Goal: Navigation & Orientation: Find specific page/section

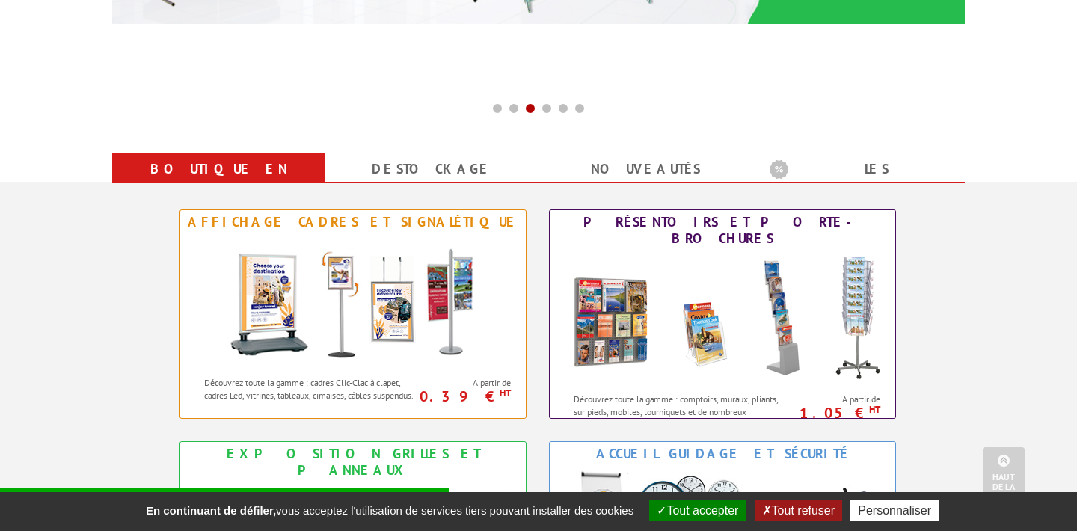
scroll to position [590, 0]
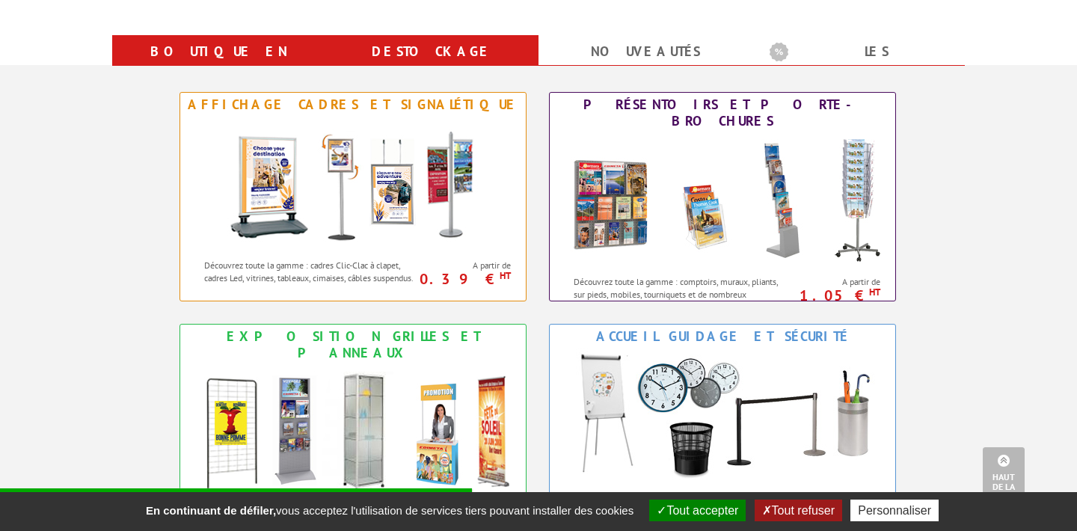
click at [435, 57] on link "Destockage" at bounding box center [431, 51] width 177 height 27
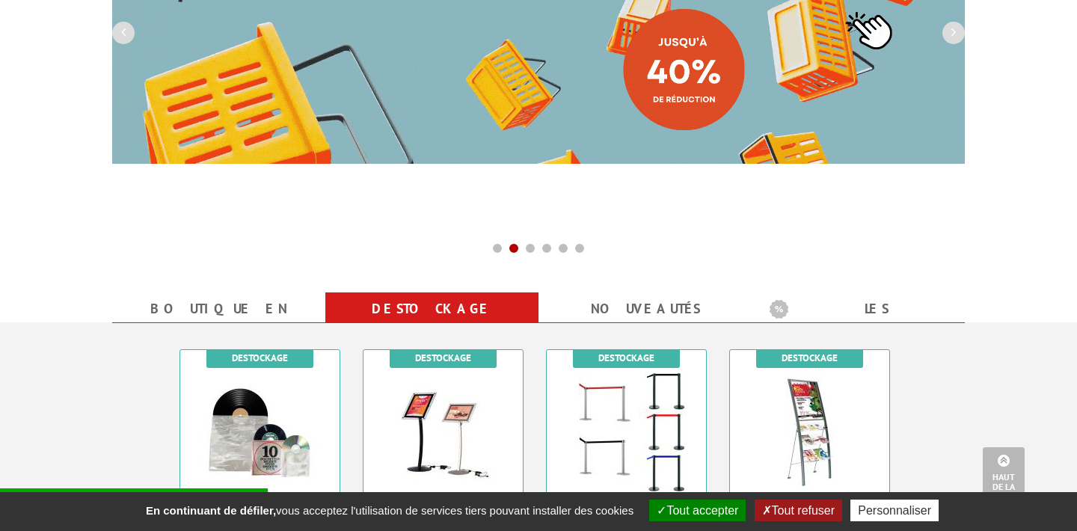
scroll to position [329, 0]
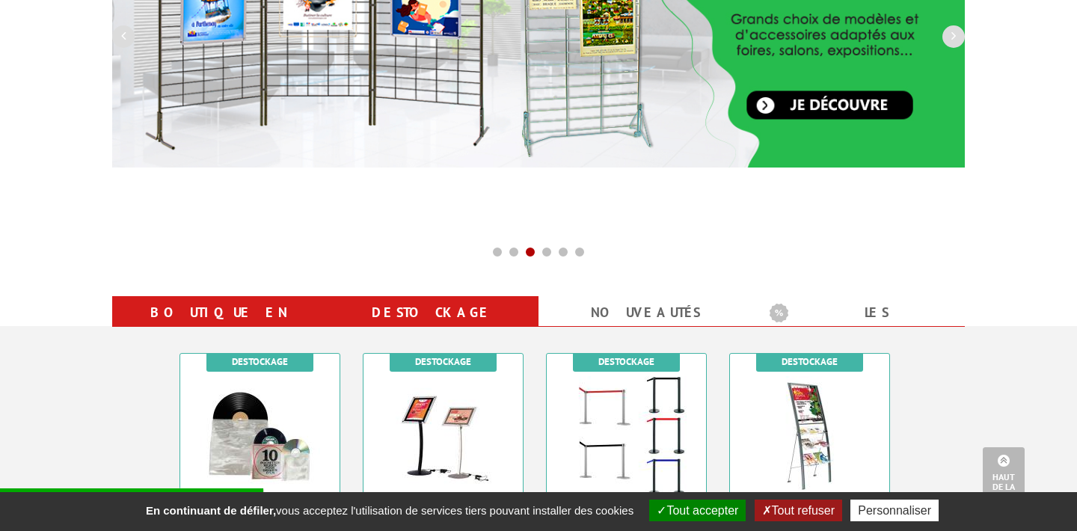
click at [233, 310] on link "Boutique en ligne" at bounding box center [218, 326] width 177 height 54
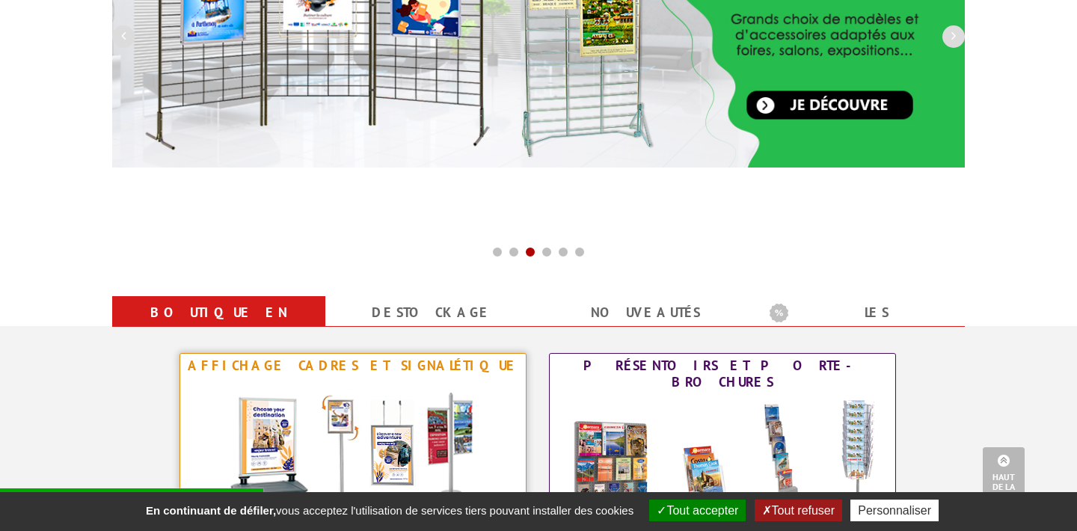
click at [285, 365] on div "Affichage Cadres et Signalétique" at bounding box center [353, 365] width 338 height 16
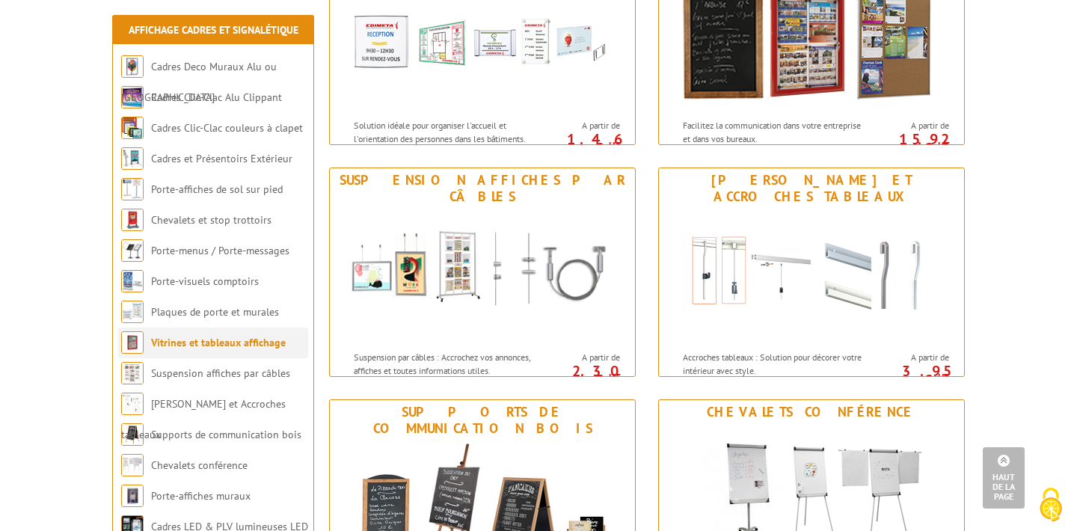
scroll to position [1234, 0]
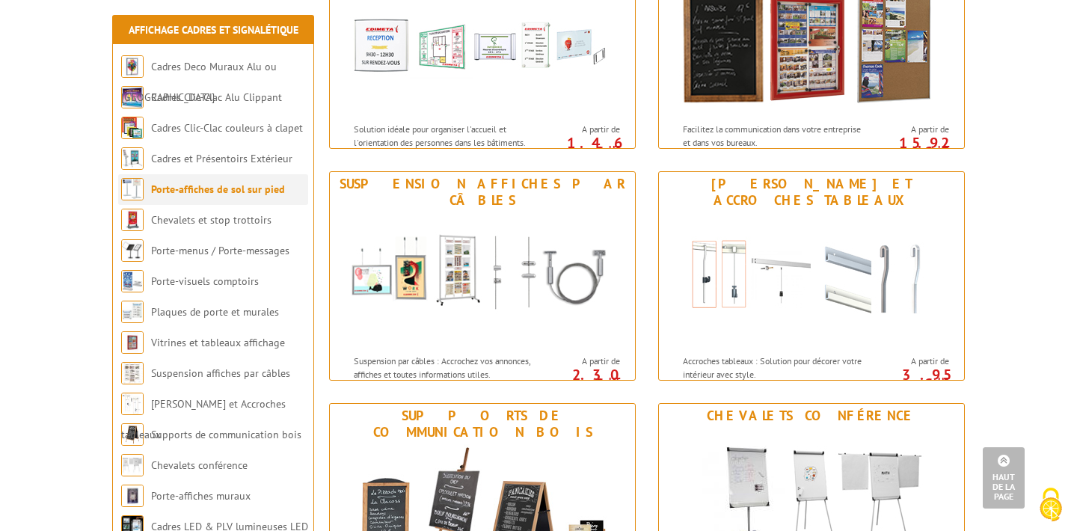
click at [251, 189] on link "Porte-affiches de sol sur pied" at bounding box center [218, 188] width 134 height 13
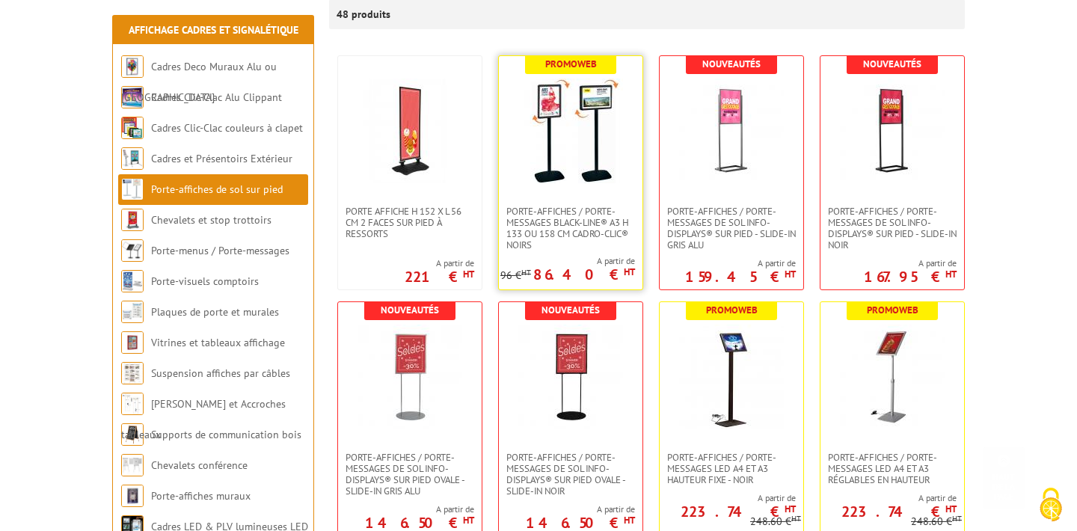
scroll to position [310, 0]
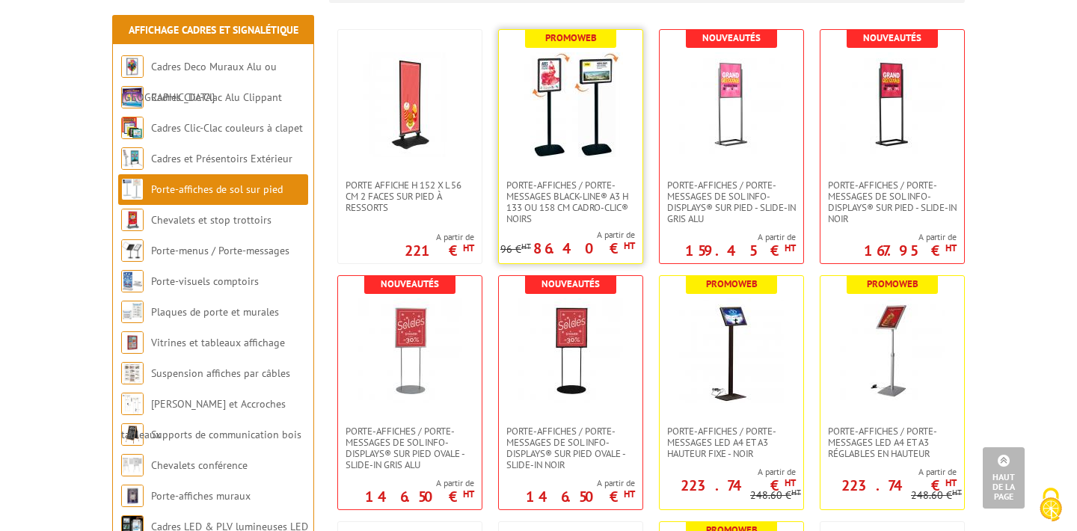
click at [577, 174] on link at bounding box center [571, 105] width 144 height 150
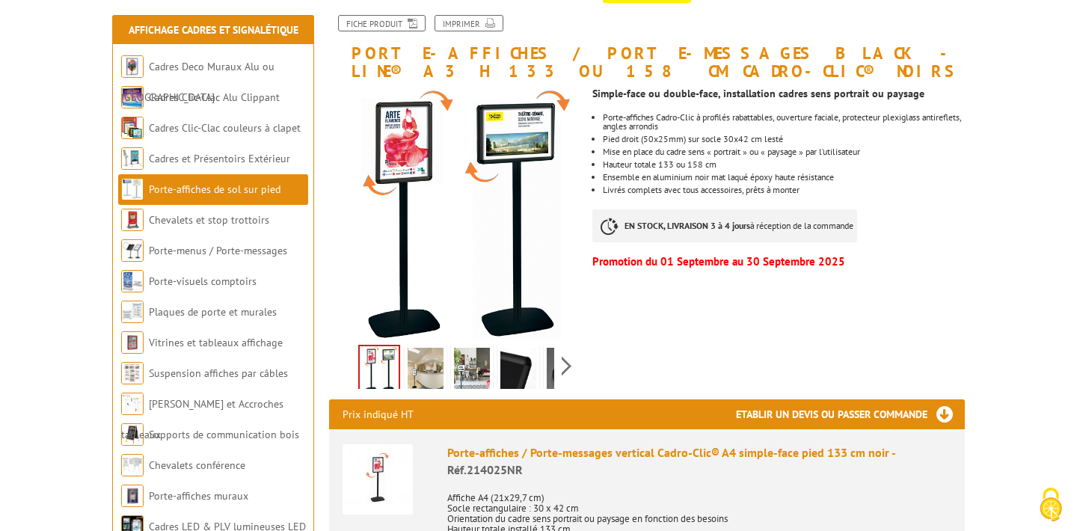
click at [431, 363] on img at bounding box center [426, 371] width 36 height 46
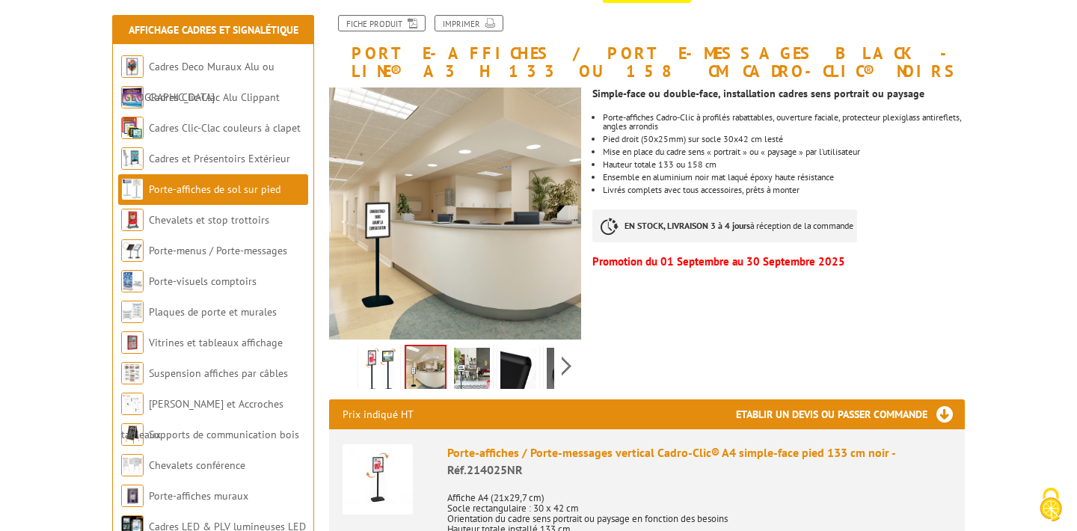
click at [457, 364] on img at bounding box center [472, 371] width 36 height 46
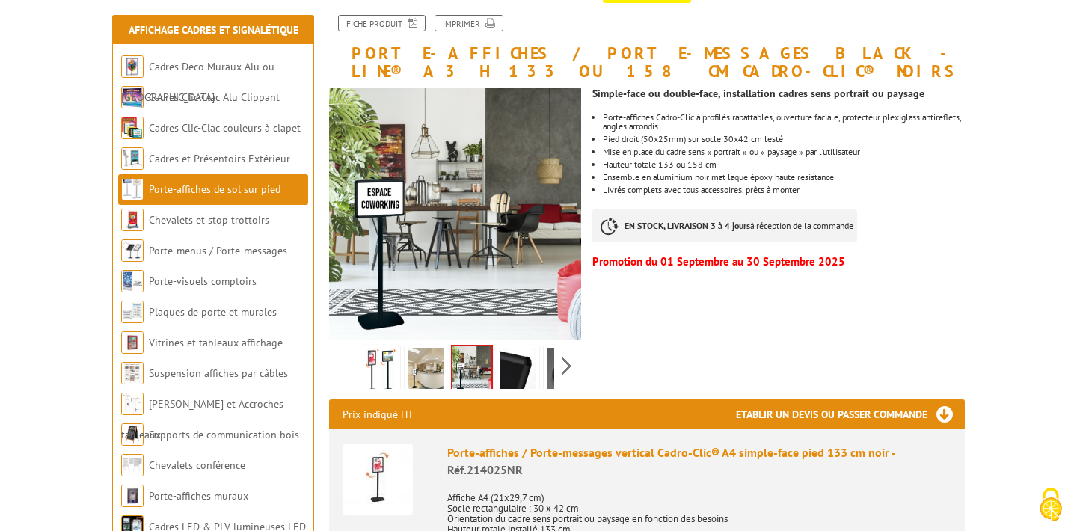
click at [515, 365] on img at bounding box center [518, 371] width 36 height 46
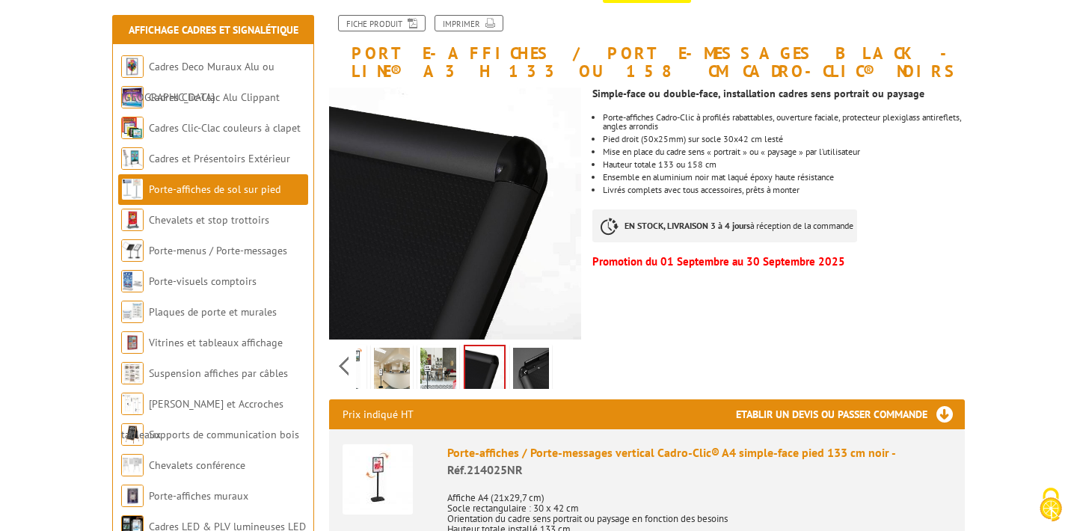
click at [561, 366] on div "Previous Next" at bounding box center [455, 365] width 252 height 52
click at [539, 366] on img at bounding box center [531, 371] width 36 height 46
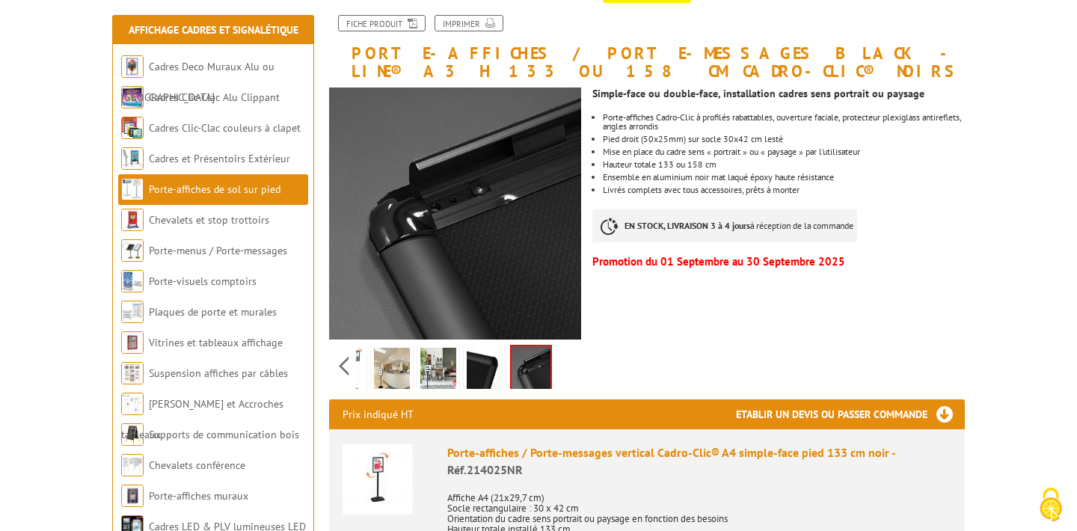
click at [388, 375] on img at bounding box center [392, 371] width 36 height 46
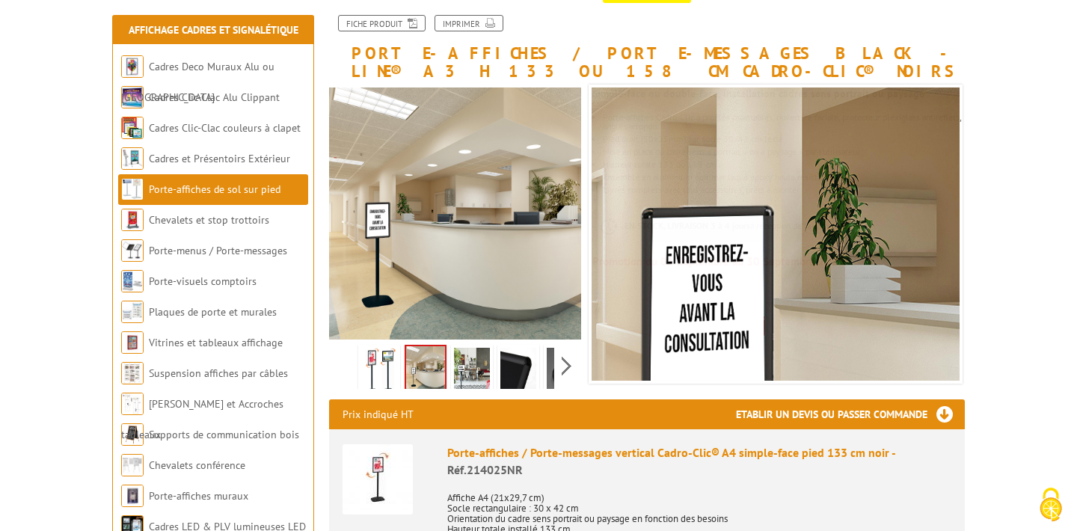
click at [345, 372] on div "Previous Next" at bounding box center [455, 365] width 252 height 52
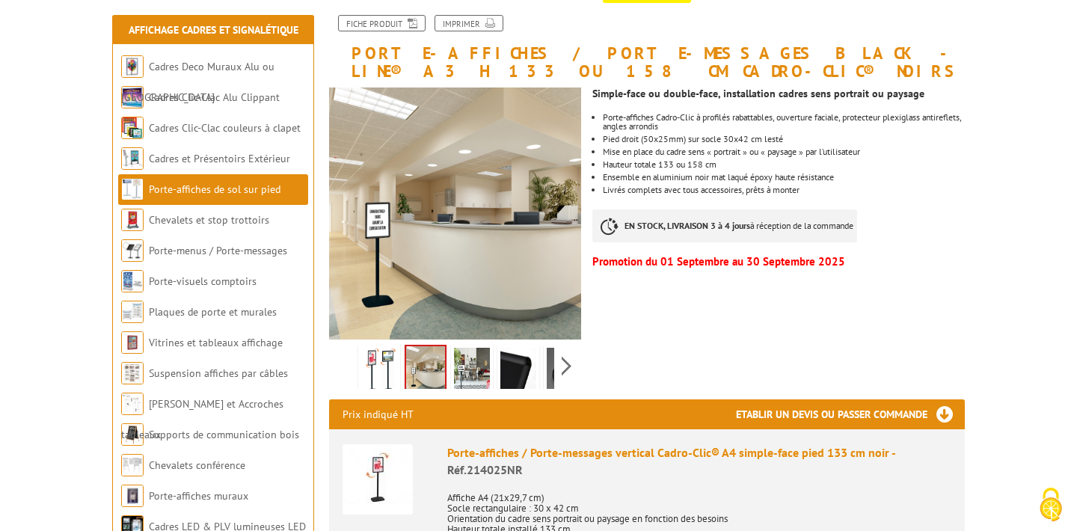
click at [378, 370] on img at bounding box center [379, 371] width 36 height 46
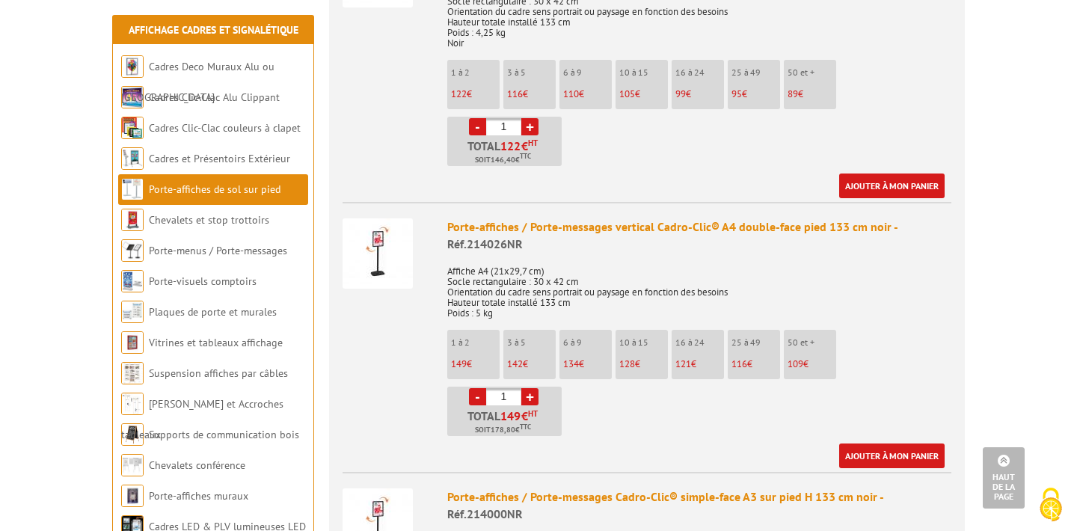
scroll to position [793, 0]
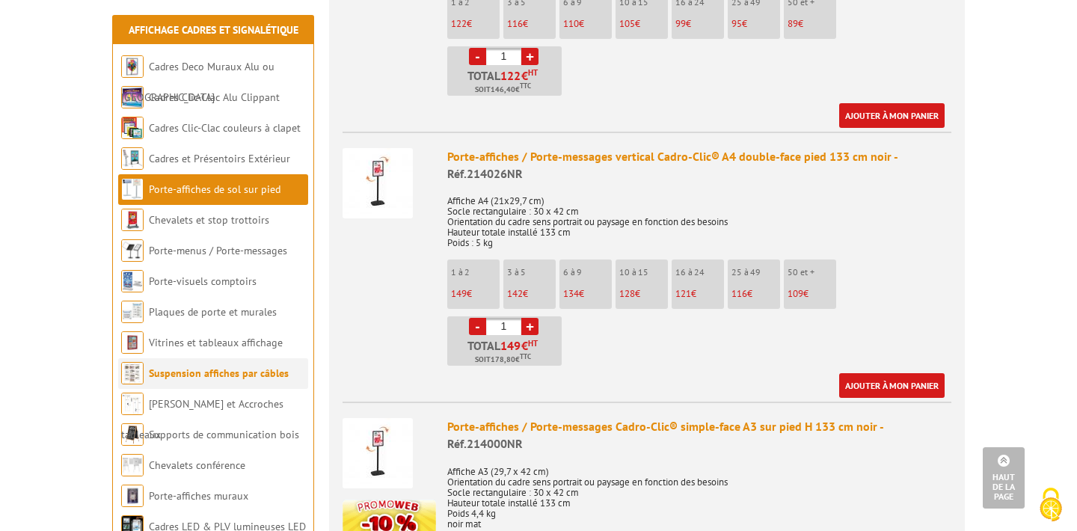
click at [241, 377] on link "Suspension affiches par câbles" at bounding box center [219, 372] width 140 height 13
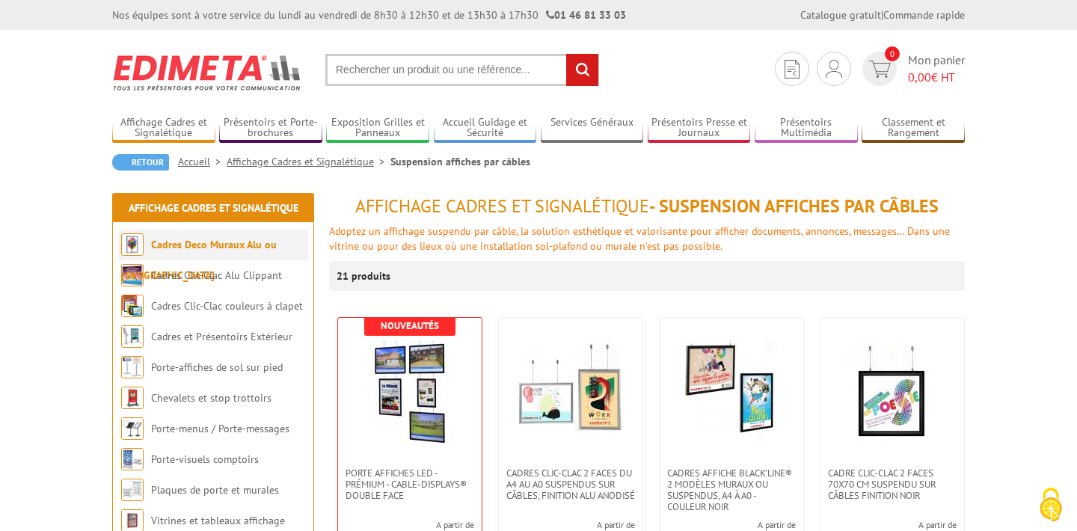
click at [234, 250] on link "Cadres Deco Muraux Alu ou [GEOGRAPHIC_DATA]" at bounding box center [199, 260] width 156 height 44
